Goal: Task Accomplishment & Management: Manage account settings

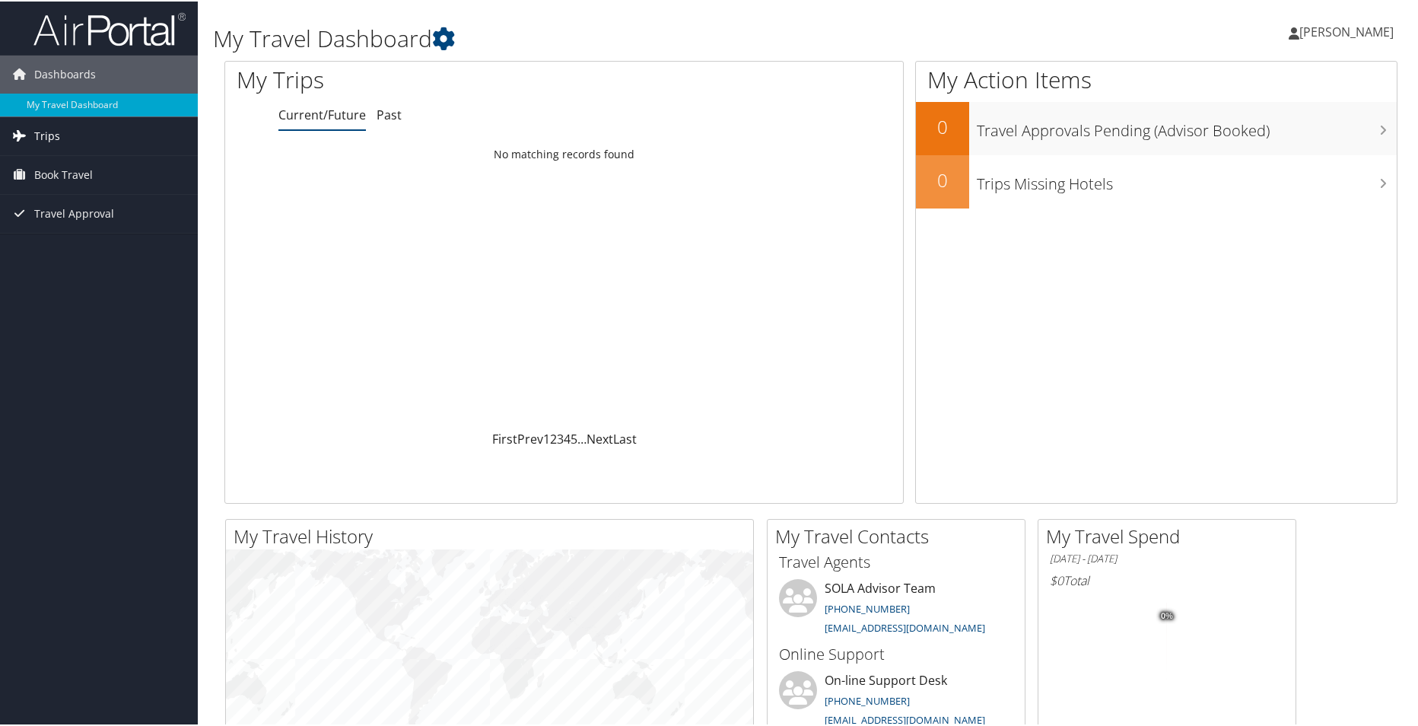
click at [59, 139] on link "Trips" at bounding box center [99, 135] width 198 height 38
click at [1300, 36] on icon at bounding box center [1294, 32] width 11 height 12
click at [1281, 137] on link "View Travel Profile" at bounding box center [1306, 136] width 170 height 26
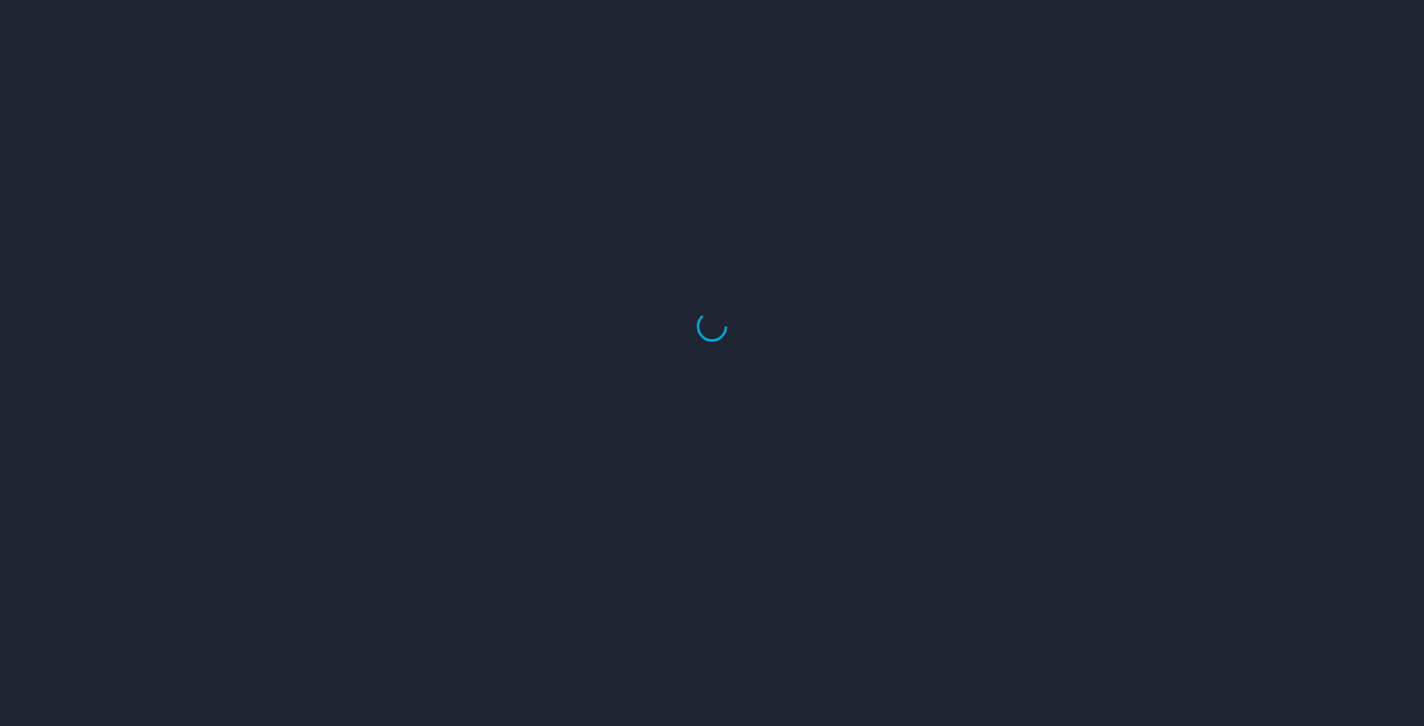
select select "US"
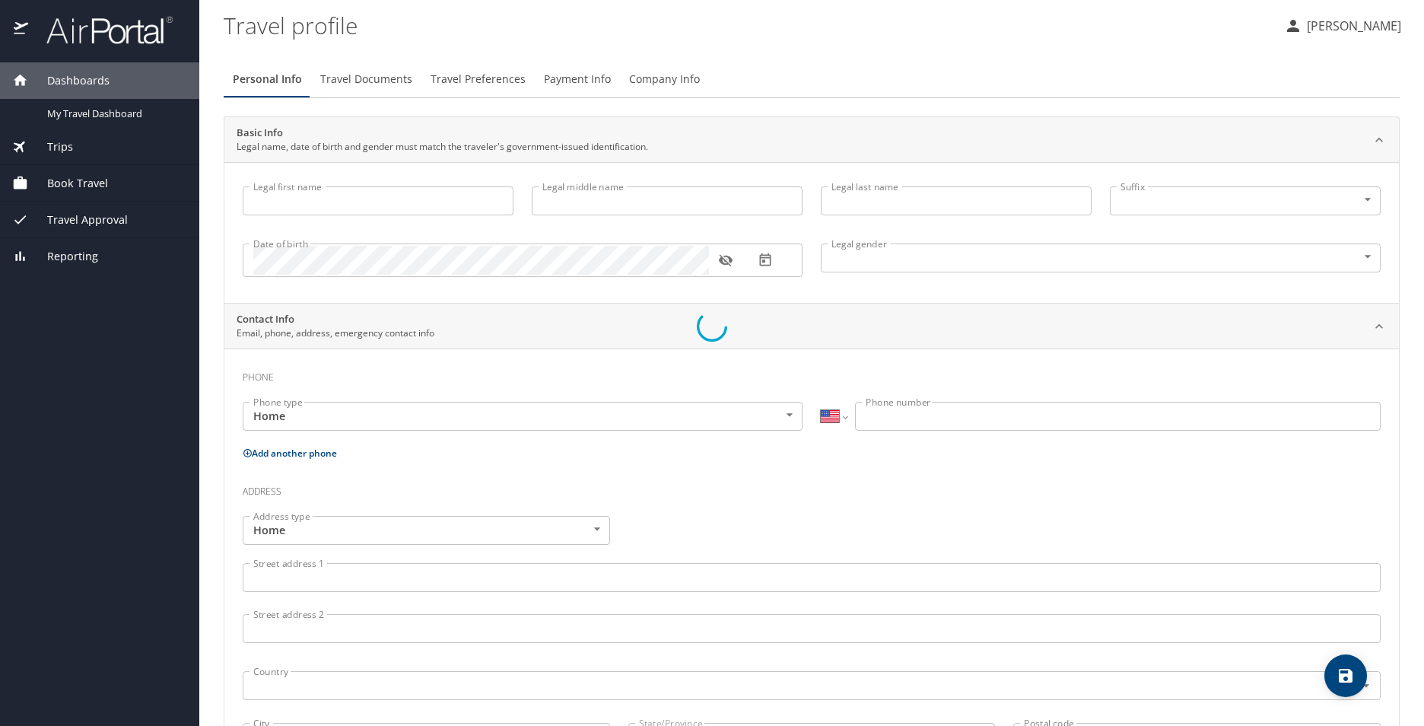
type input "Renee"
type input "Elizabeth"
type input "Roberts"
type input "Female"
type input "Michael"
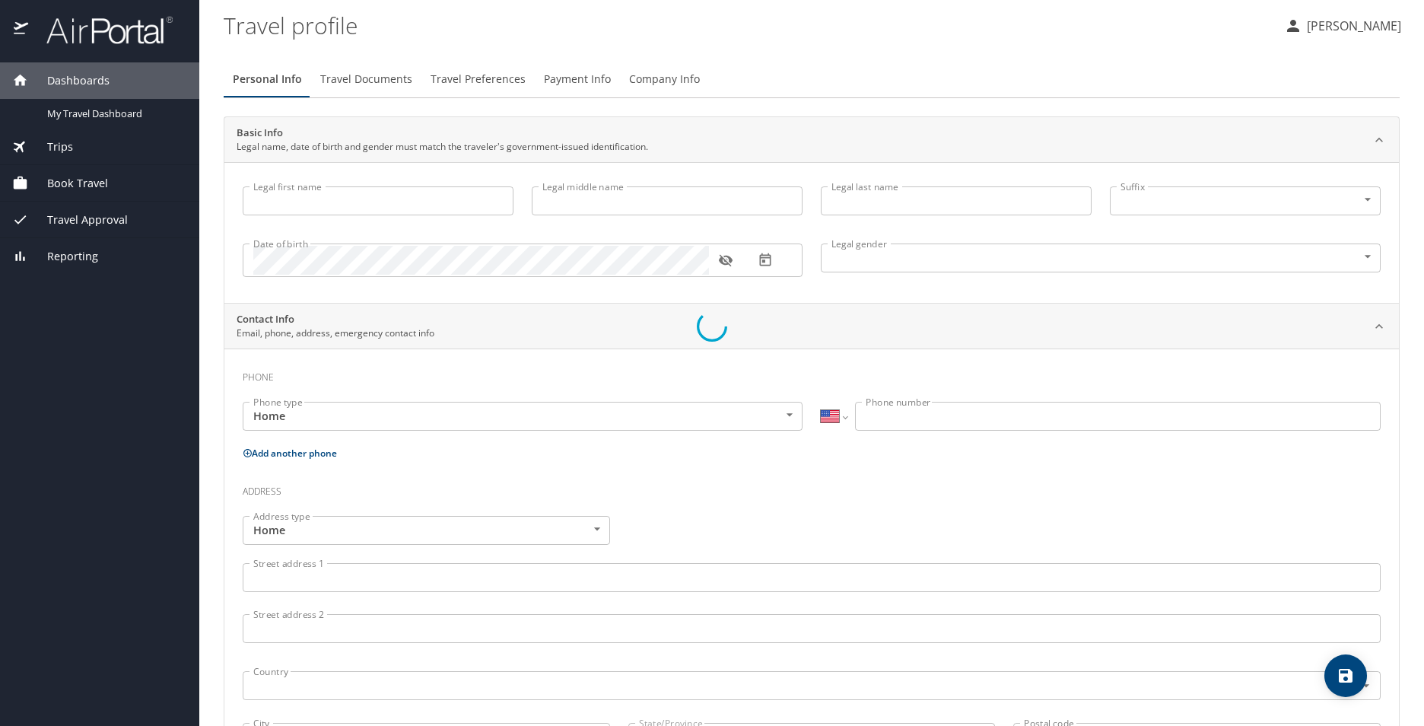
type input "Roberts"
type input "(225) 802-2940"
select select "US"
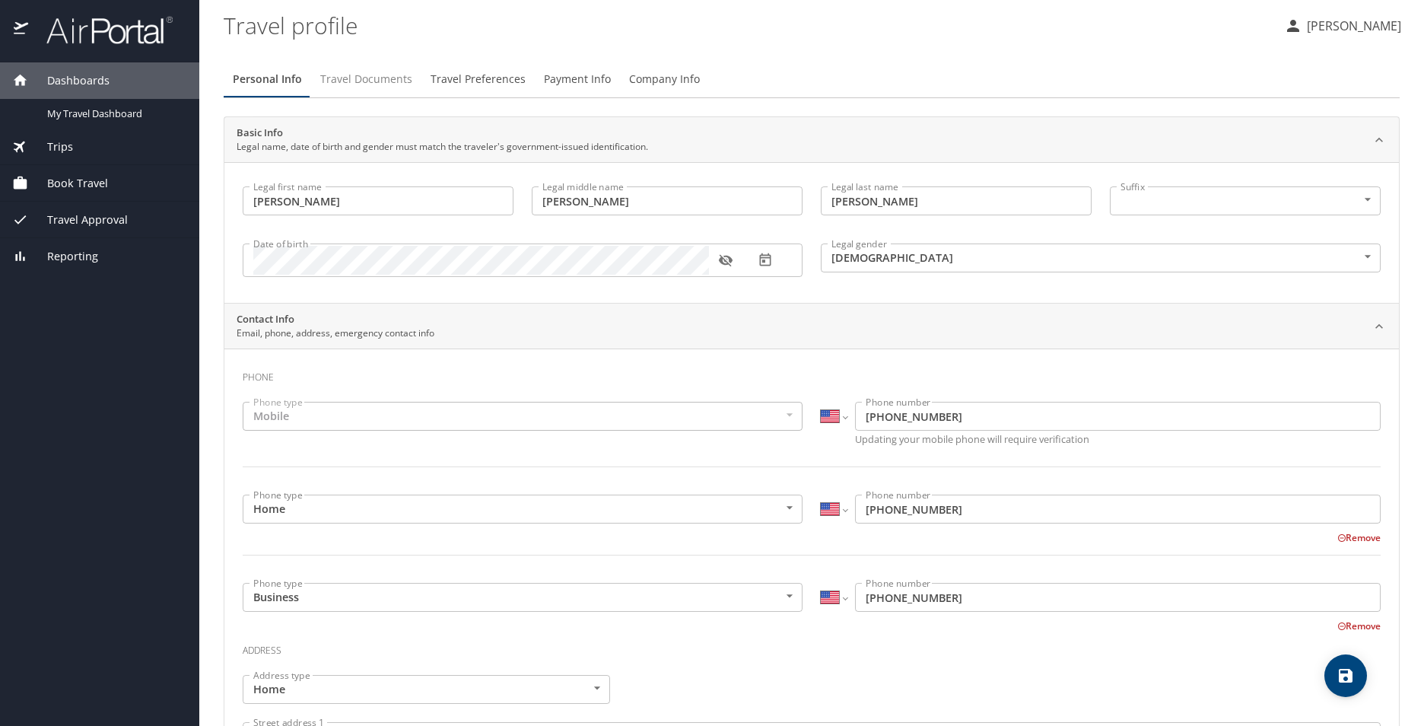
click at [377, 82] on span "Travel Documents" at bounding box center [366, 79] width 92 height 19
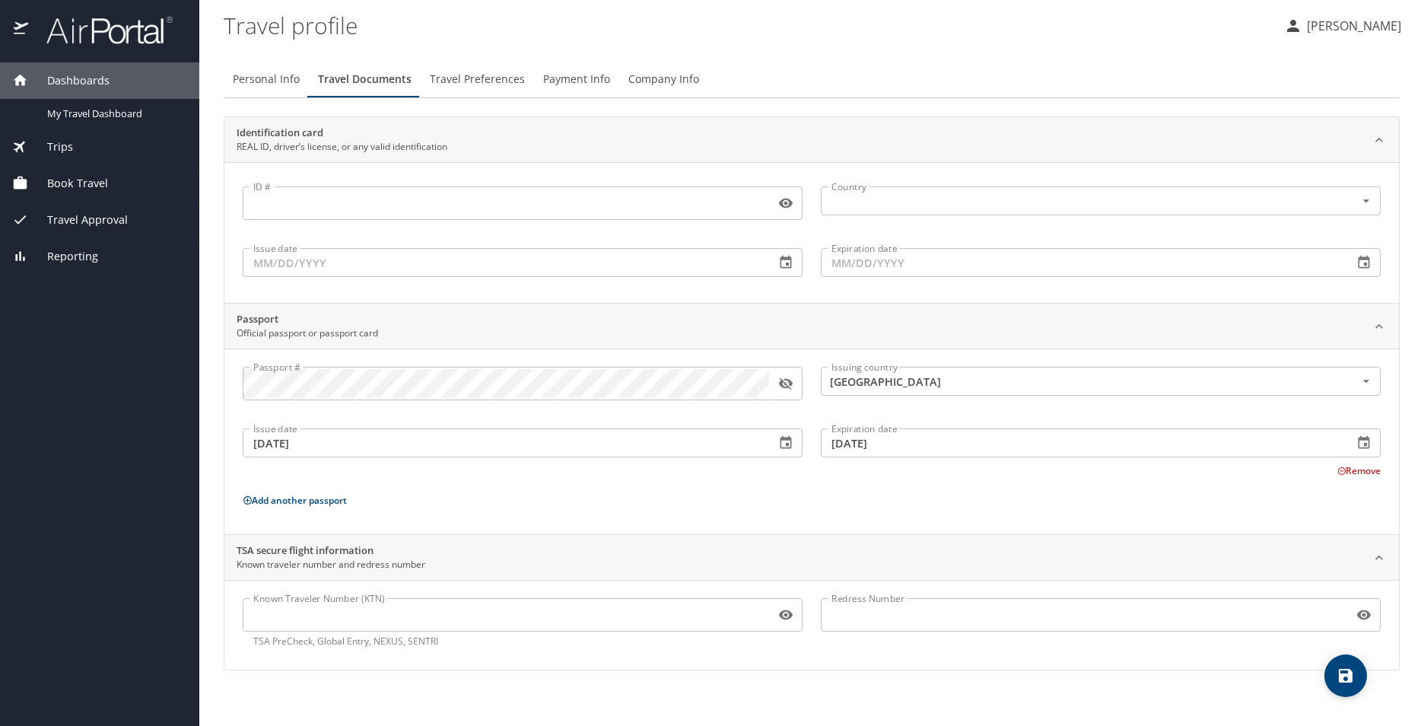
click at [379, 199] on input "ID #" at bounding box center [506, 203] width 527 height 29
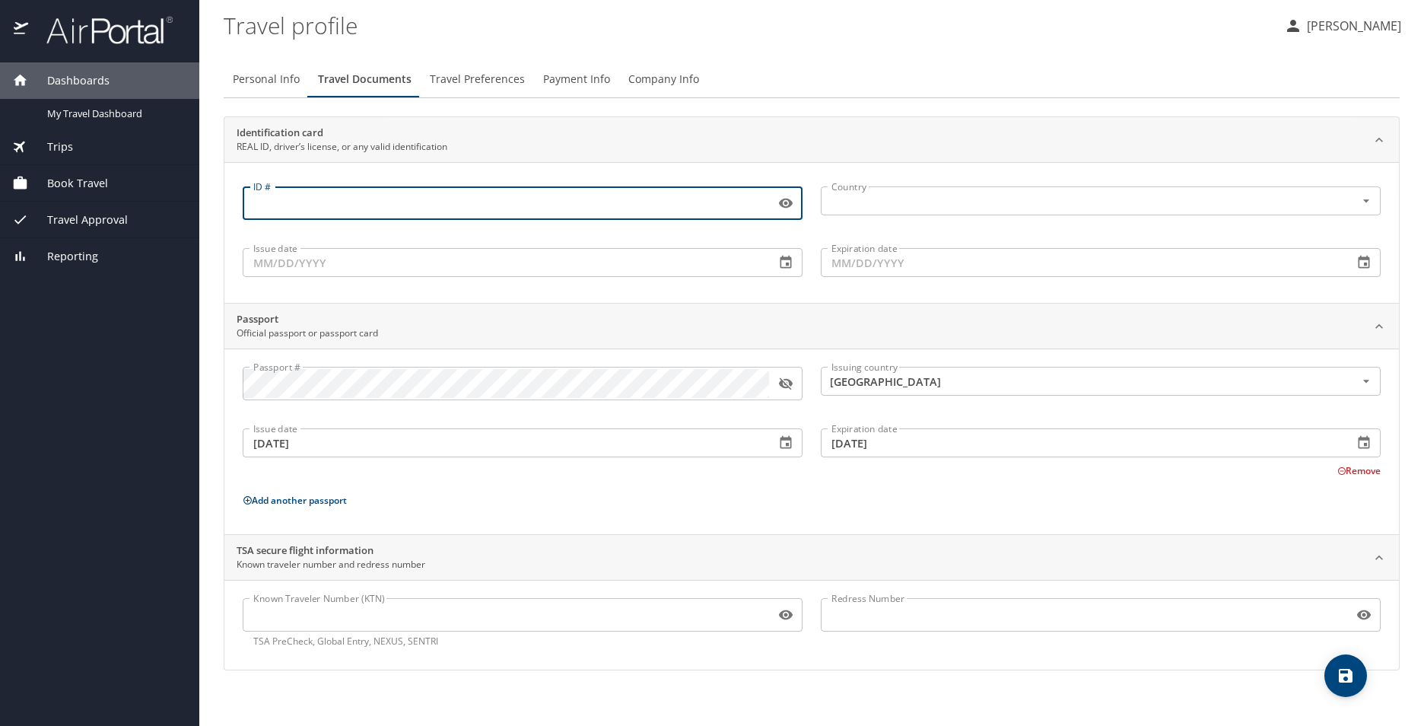
click at [783, 390] on icon "button" at bounding box center [785, 383] width 15 height 15
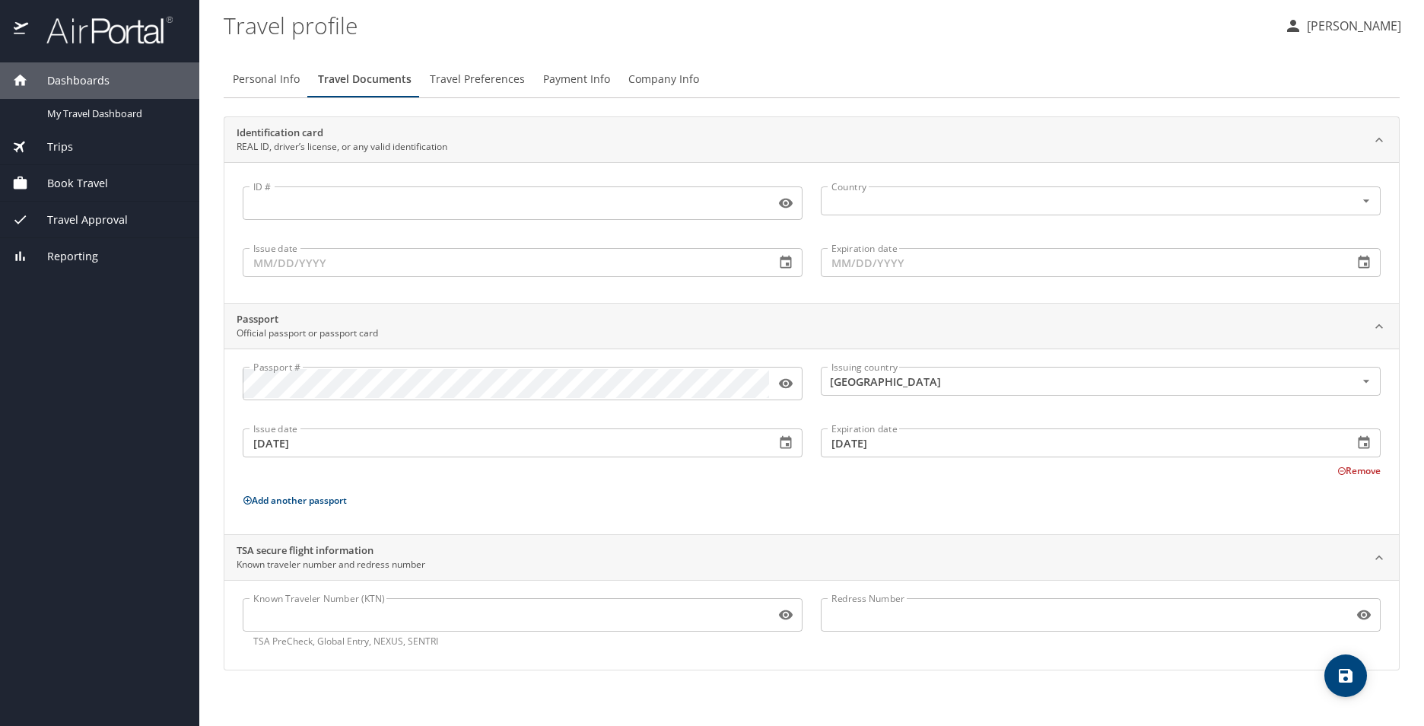
click at [783, 390] on icon "button" at bounding box center [785, 383] width 15 height 15
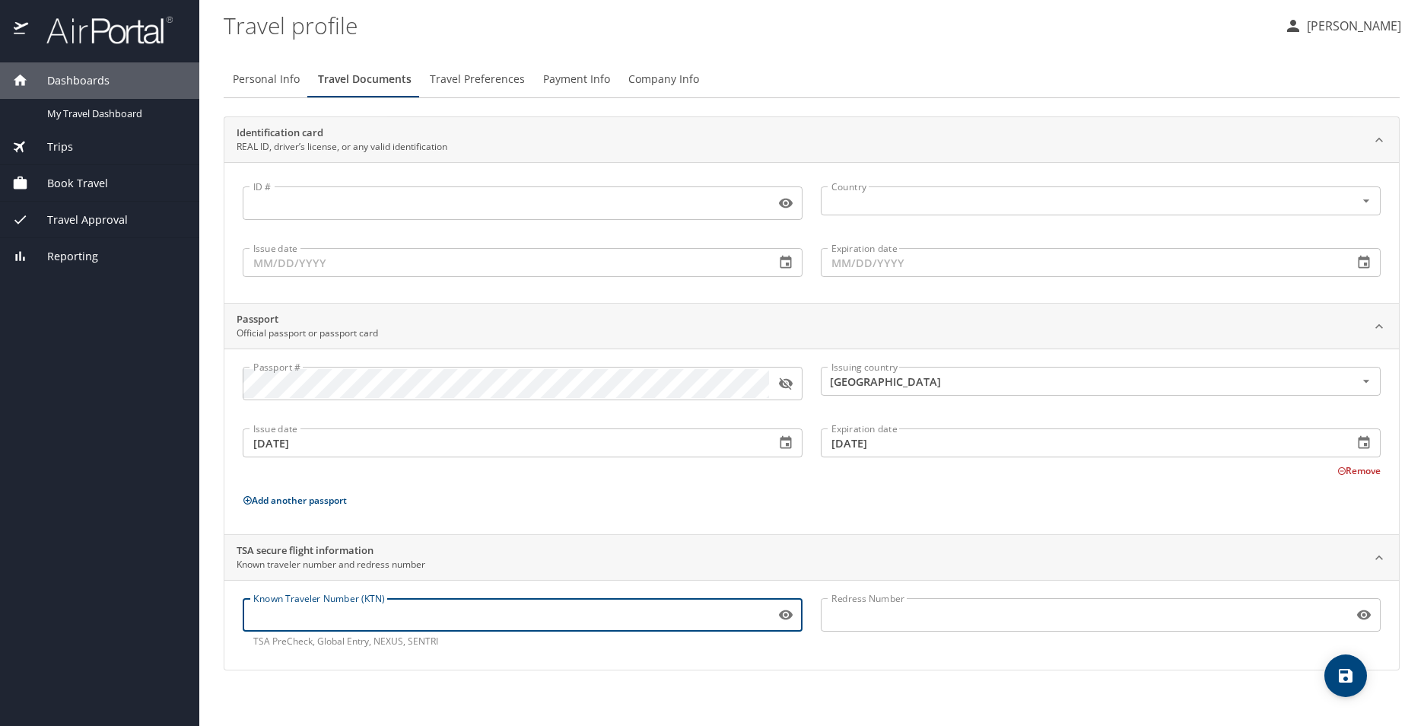
click at [429, 619] on input "Known Traveler Number (KTN)" at bounding box center [506, 614] width 527 height 29
type input "998403510"
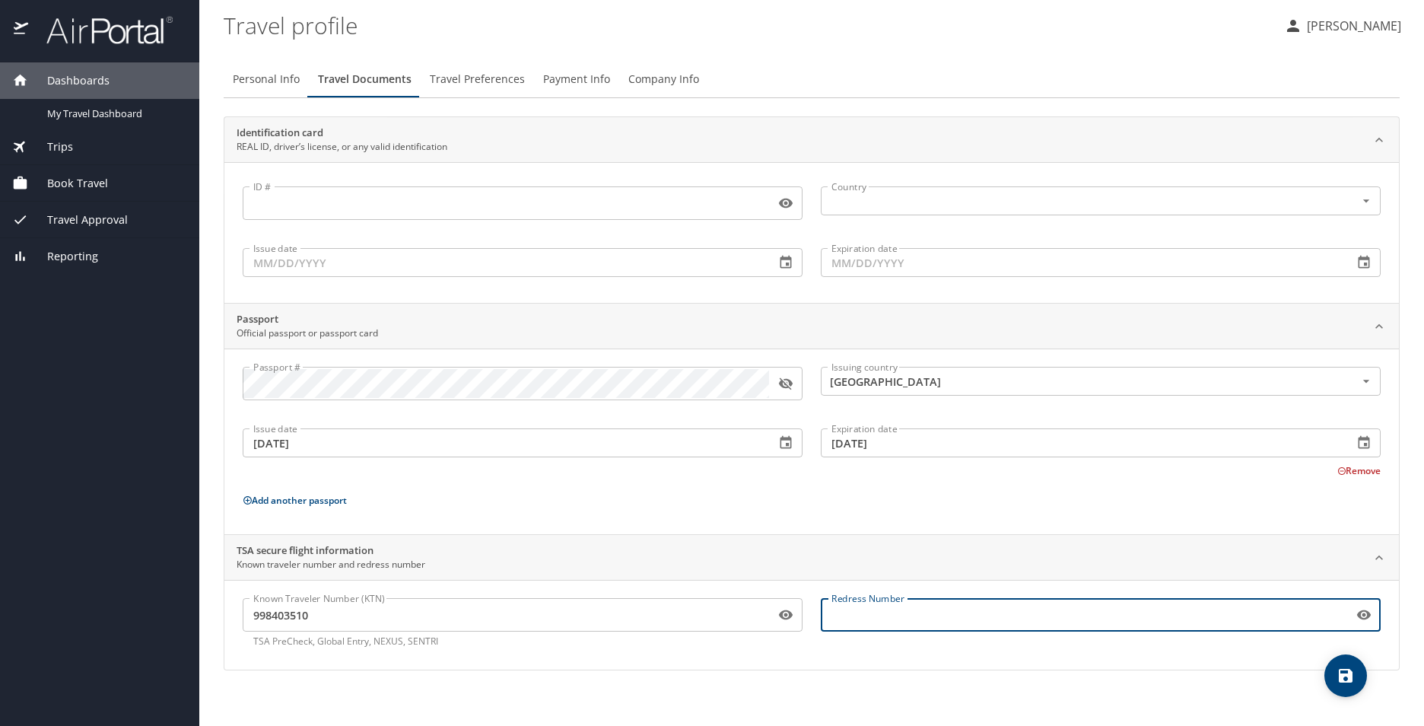
click at [896, 616] on input "Redress Number" at bounding box center [1084, 614] width 527 height 29
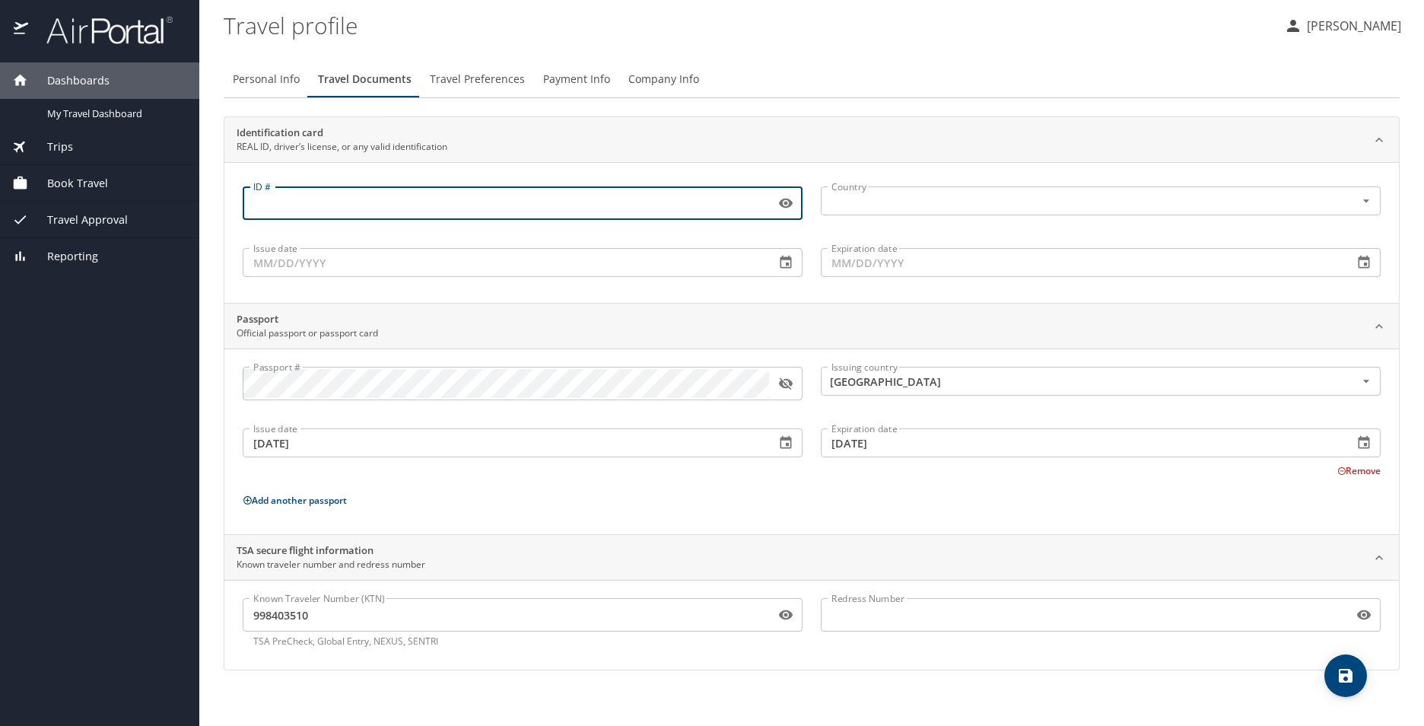
click at [312, 202] on input "ID #" at bounding box center [506, 203] width 527 height 29
type input "004729966"
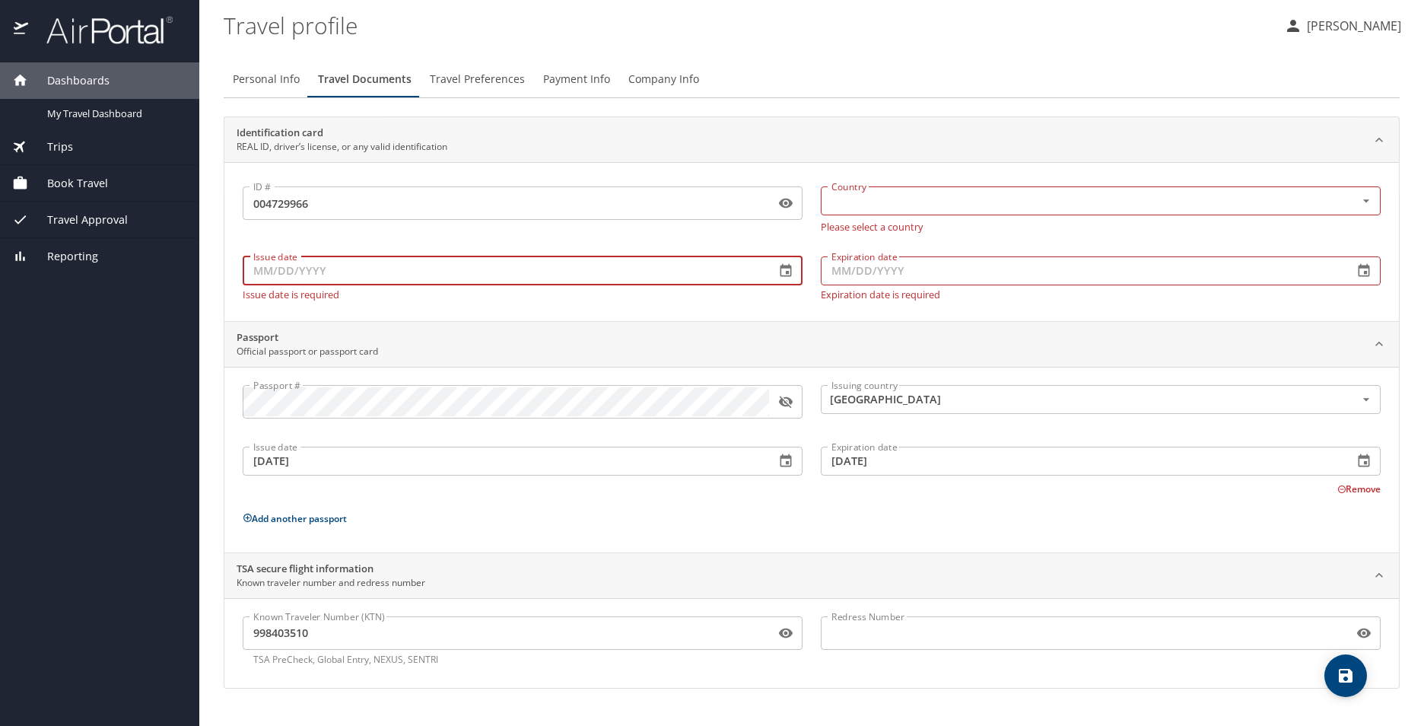
click at [477, 253] on div "Issue date Issue date Issue date is required" at bounding box center [523, 275] width 578 height 68
click at [1369, 202] on icon "Open" at bounding box center [1366, 200] width 15 height 15
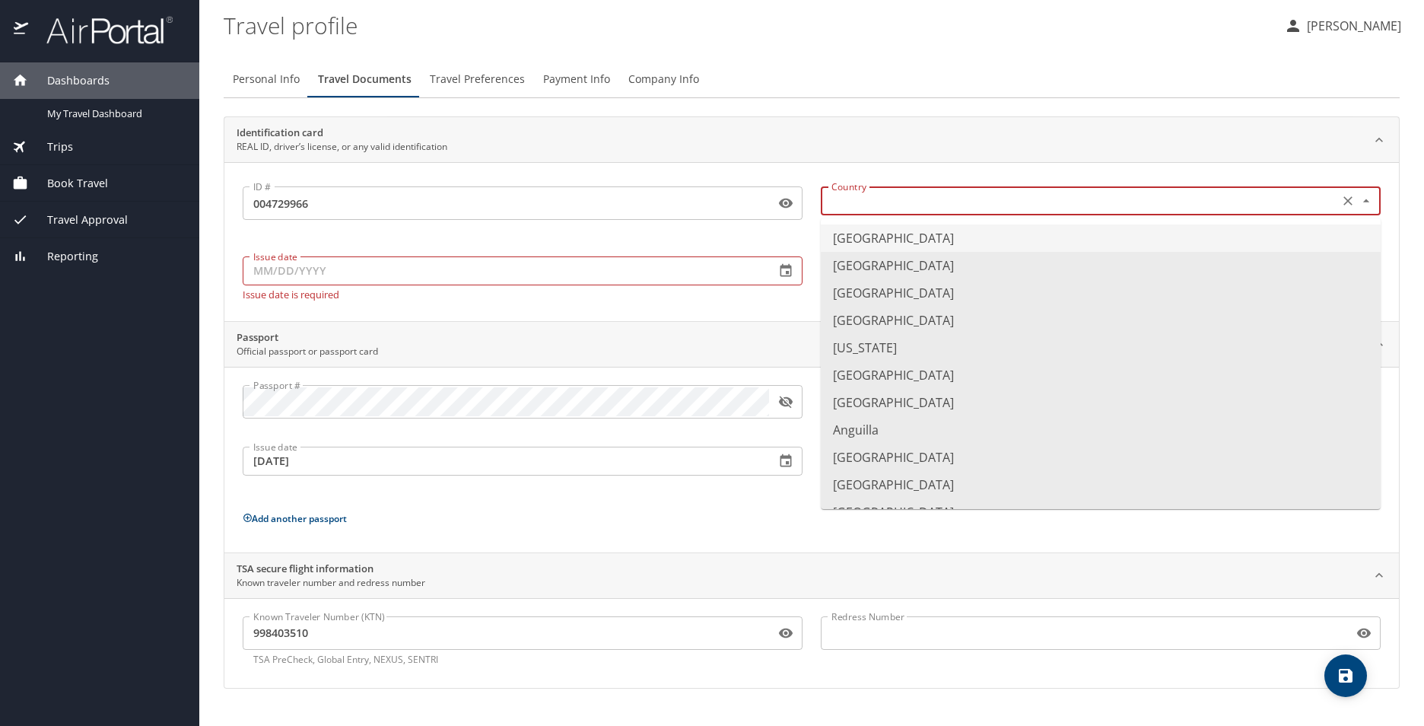
click at [1061, 244] on li "United States of America" at bounding box center [1101, 237] width 560 height 27
type input "United States of America"
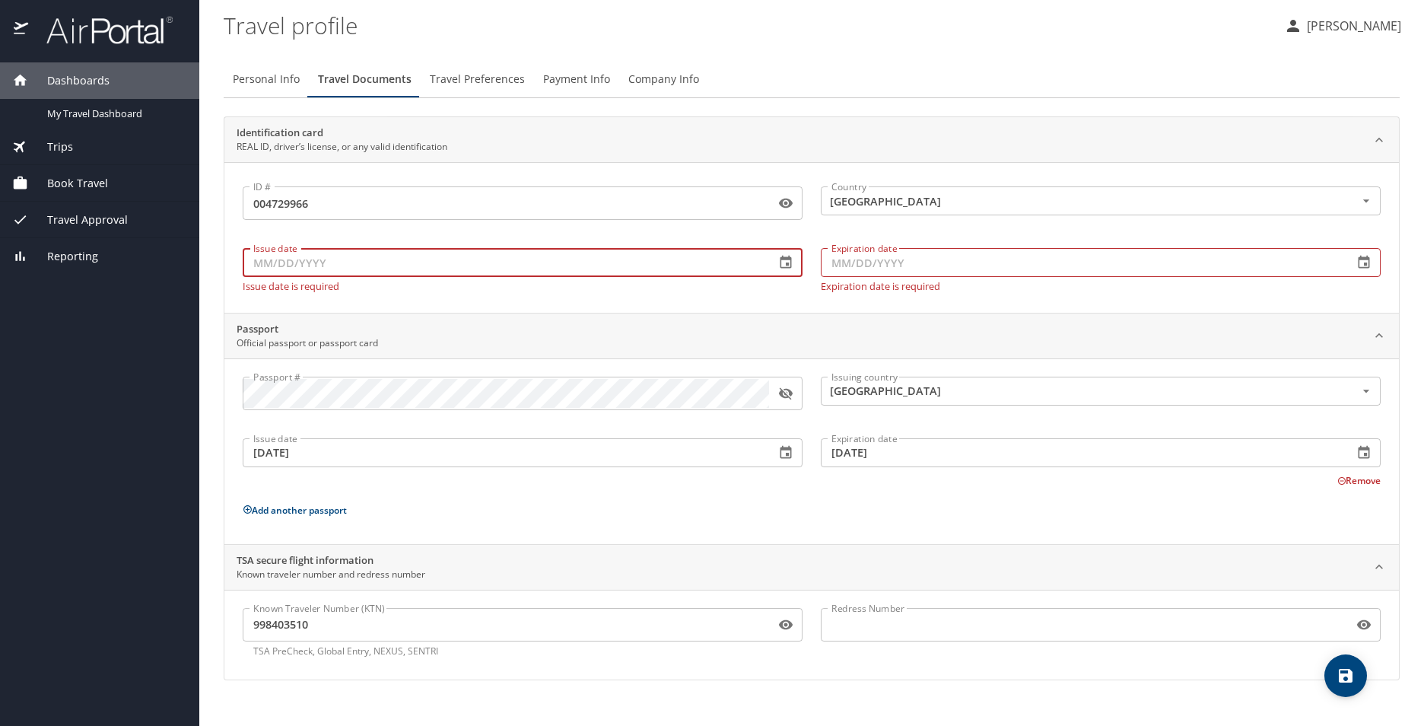
click at [409, 272] on input "Issue date" at bounding box center [503, 262] width 520 height 29
type input "06/01/2025"
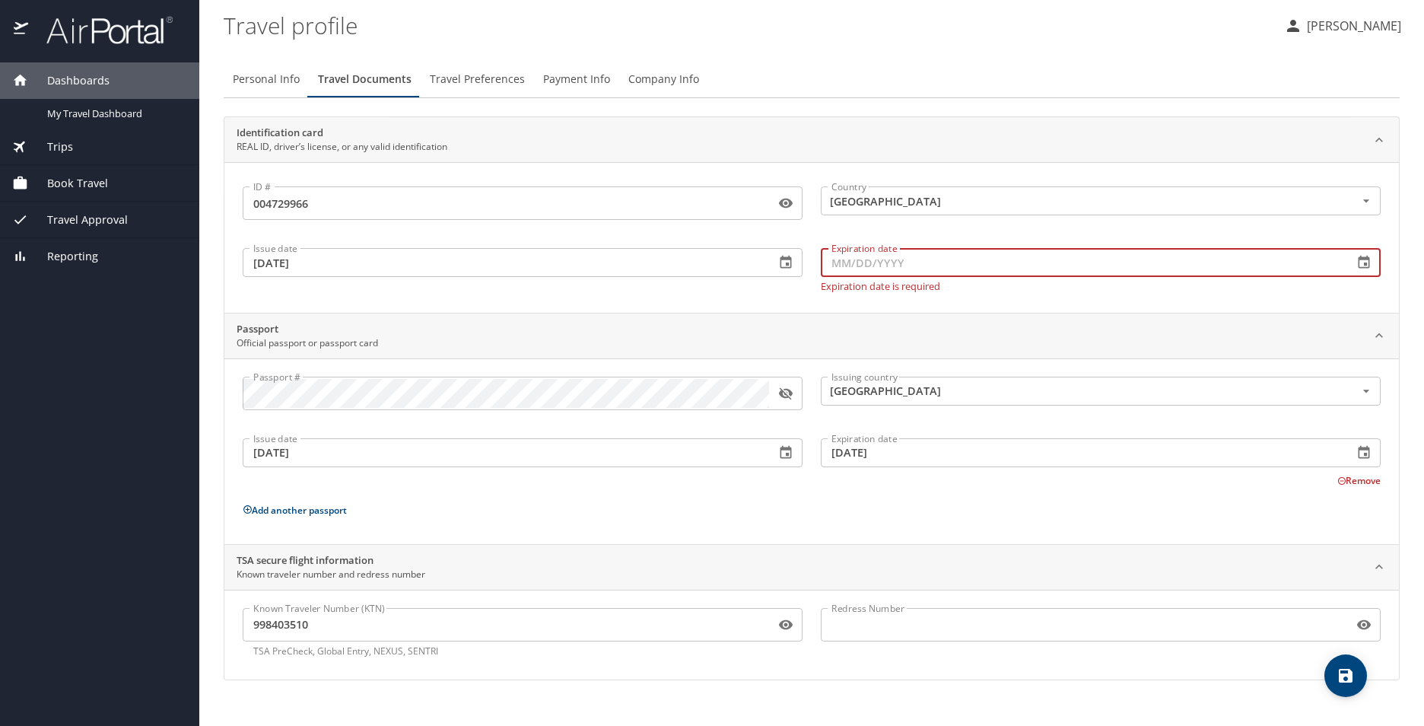
click at [961, 263] on input "Expiration date" at bounding box center [1081, 262] width 520 height 29
type input "06/05/2029"
click at [701, 568] on div "TSA secure flight information Known traveler number and redress number" at bounding box center [800, 567] width 1126 height 29
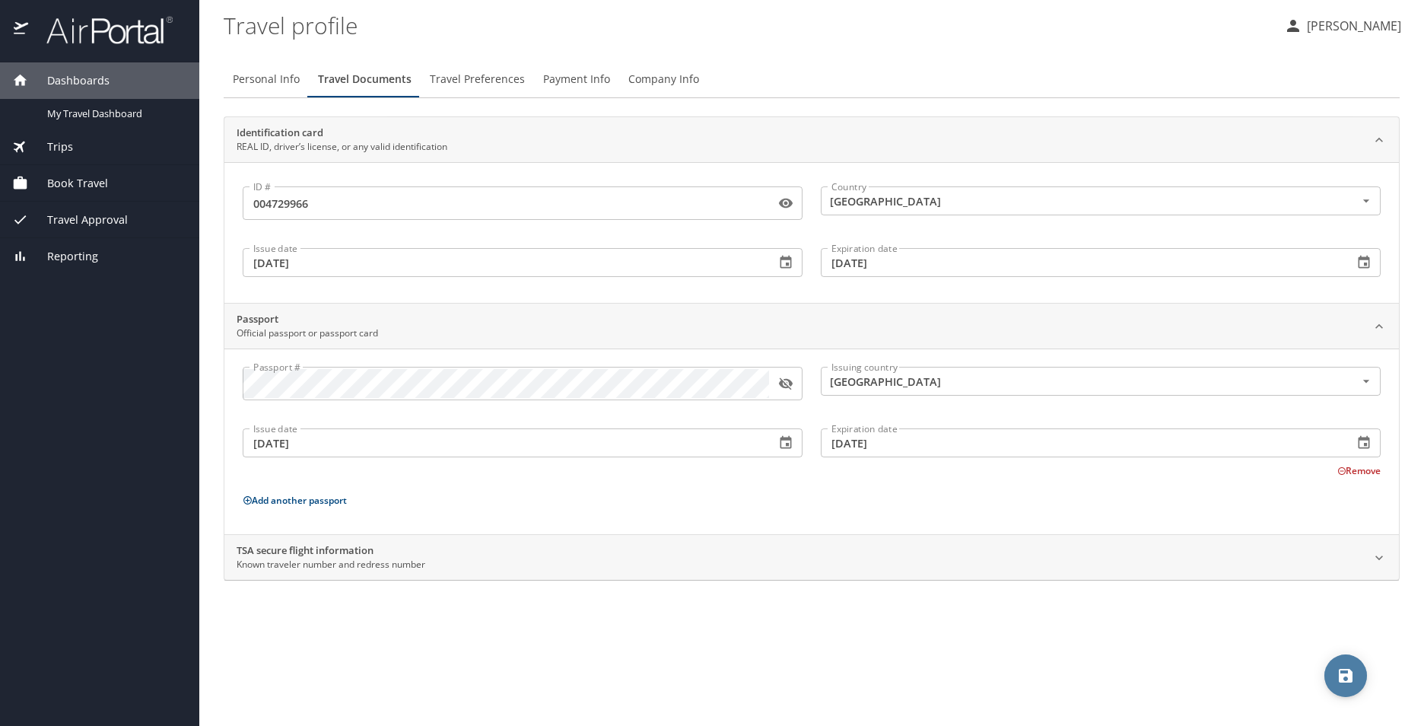
click at [1340, 676] on icon "save" at bounding box center [1346, 676] width 14 height 14
click at [72, 146] on div "Trips" at bounding box center [99, 146] width 175 height 17
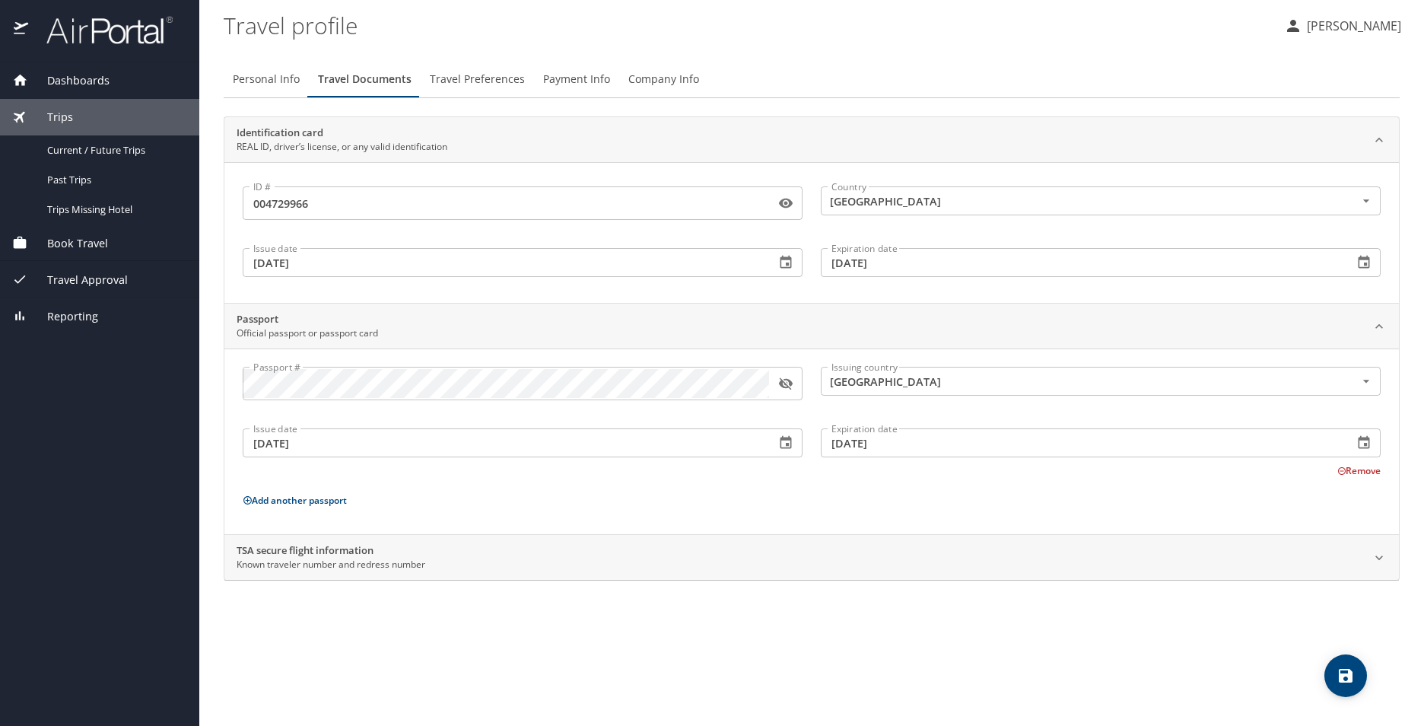
click at [72, 146] on span "Current / Future Trips" at bounding box center [114, 150] width 134 height 14
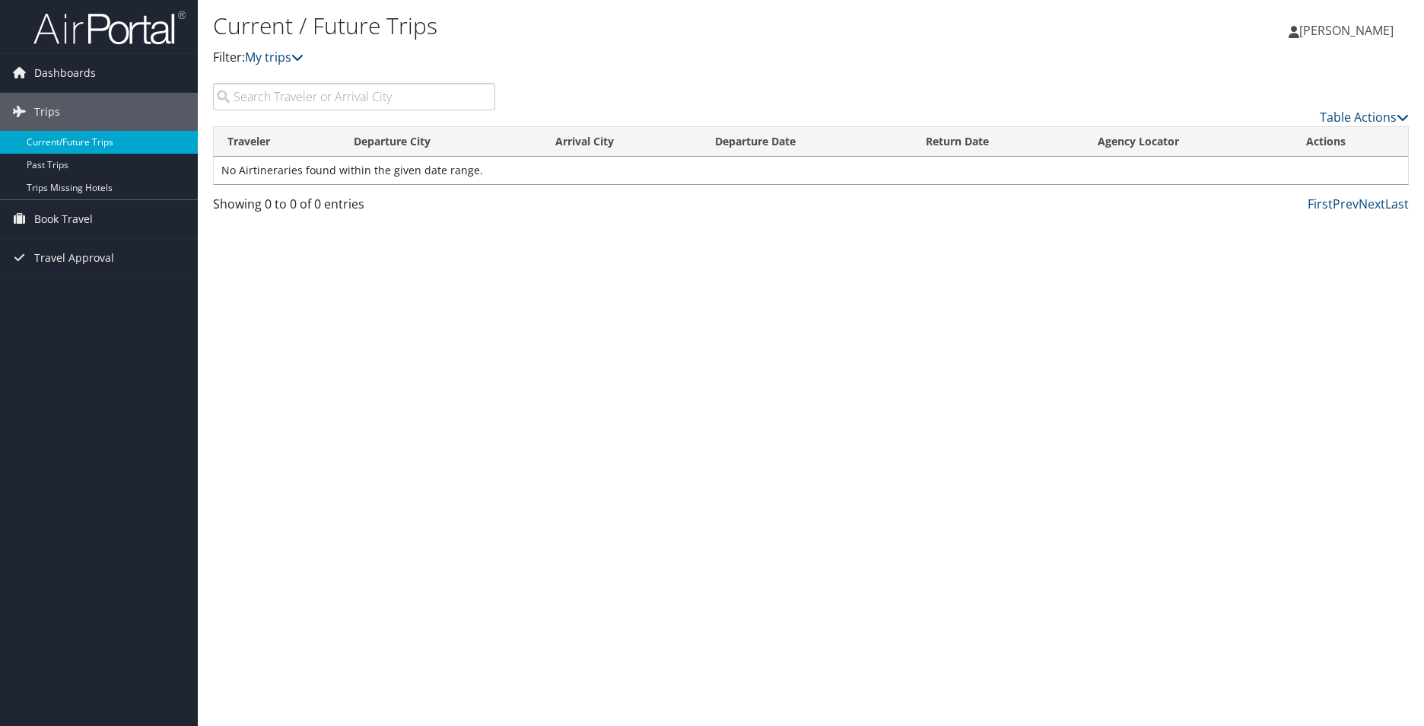
click at [91, 145] on link "Current/Future Trips" at bounding box center [99, 142] width 198 height 23
click at [34, 106] on span "Trips" at bounding box center [47, 112] width 26 height 38
click at [778, 148] on th "Departure Date" at bounding box center [808, 142] width 212 height 30
click at [72, 71] on span "Dashboards" at bounding box center [65, 73] width 62 height 38
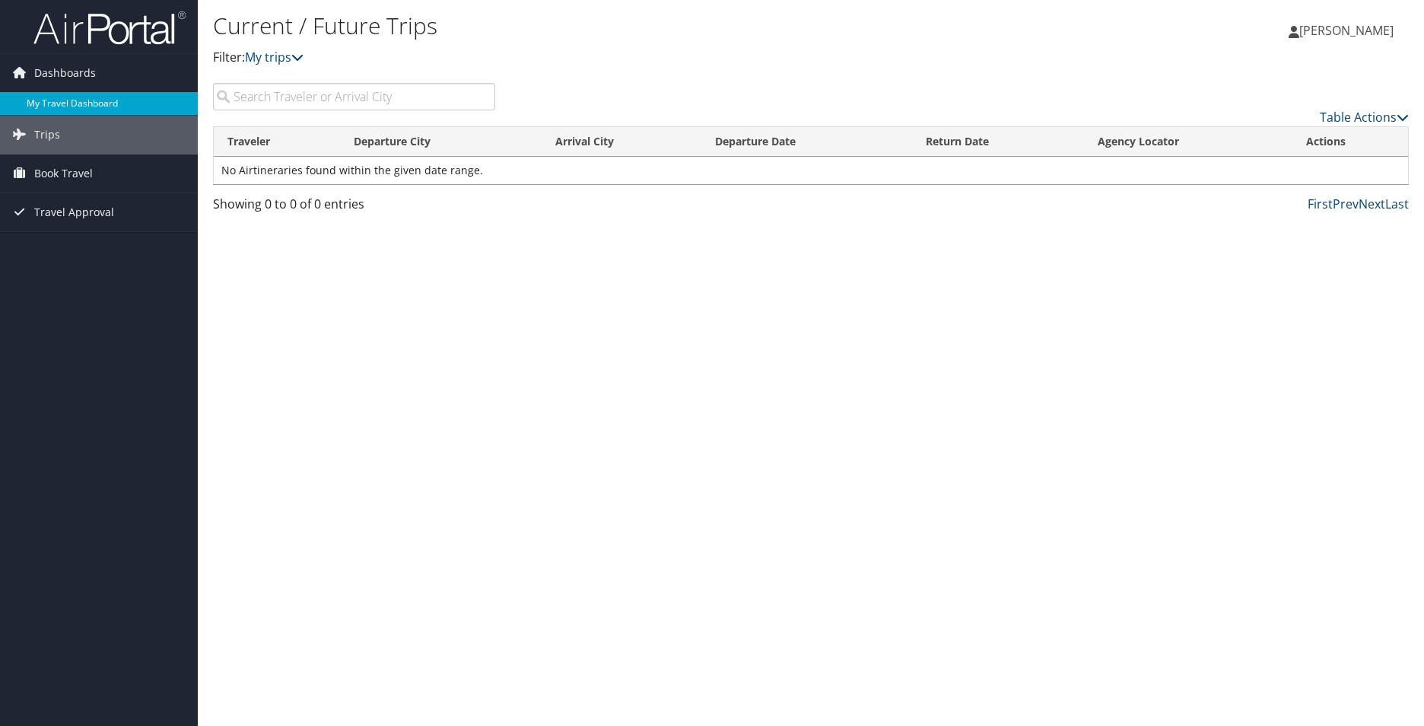
click at [74, 101] on link "My Travel Dashboard" at bounding box center [99, 103] width 198 height 23
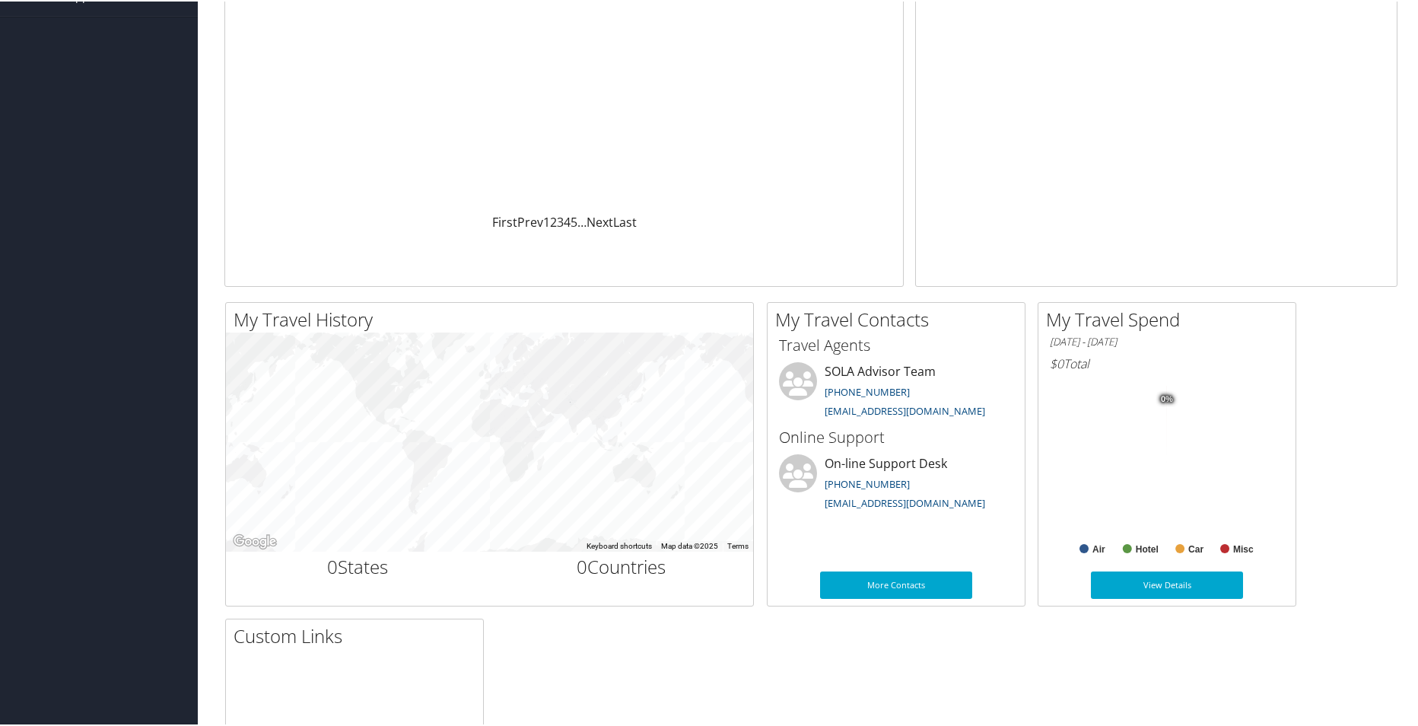
scroll to position [231, 0]
